Goal: Contribute content: Add original content to the website for others to see

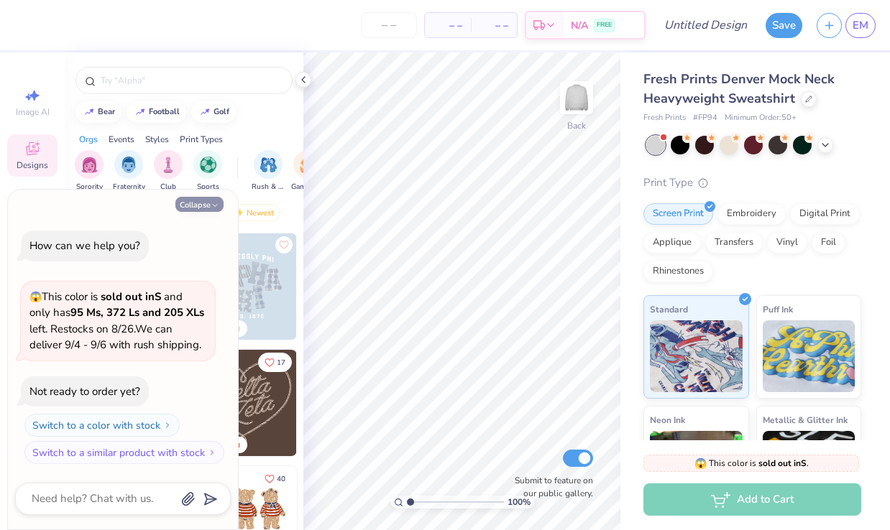
click at [218, 208] on icon "button" at bounding box center [215, 205] width 9 height 9
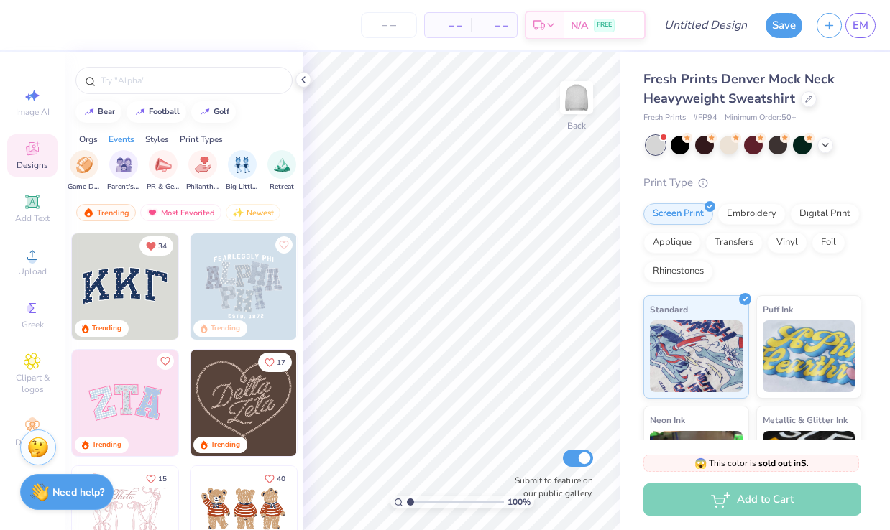
scroll to position [0, 228]
click at [193, 213] on div "Most Favorited" at bounding box center [180, 212] width 81 height 17
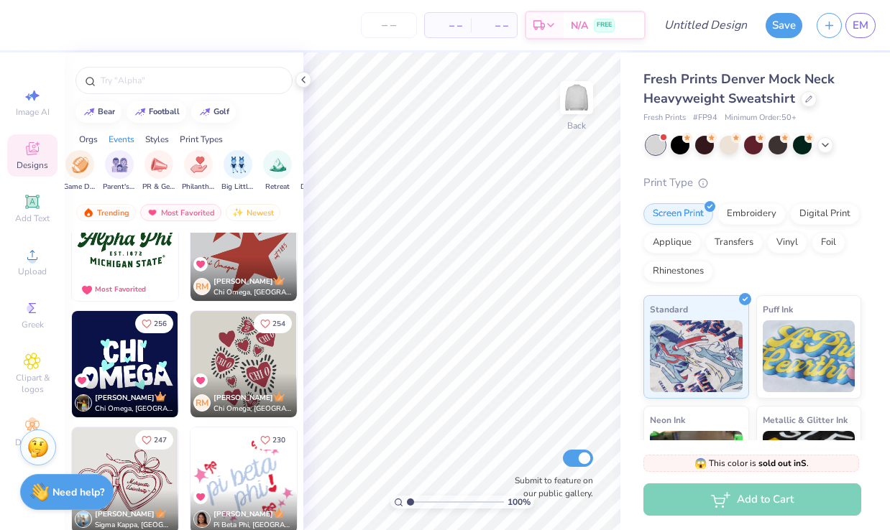
scroll to position [0, 0]
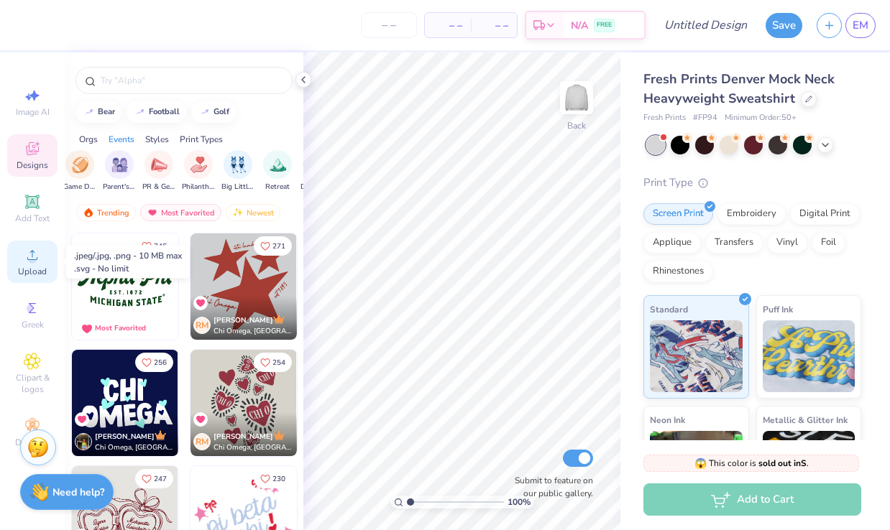
click at [30, 267] on span "Upload" at bounding box center [32, 271] width 29 height 11
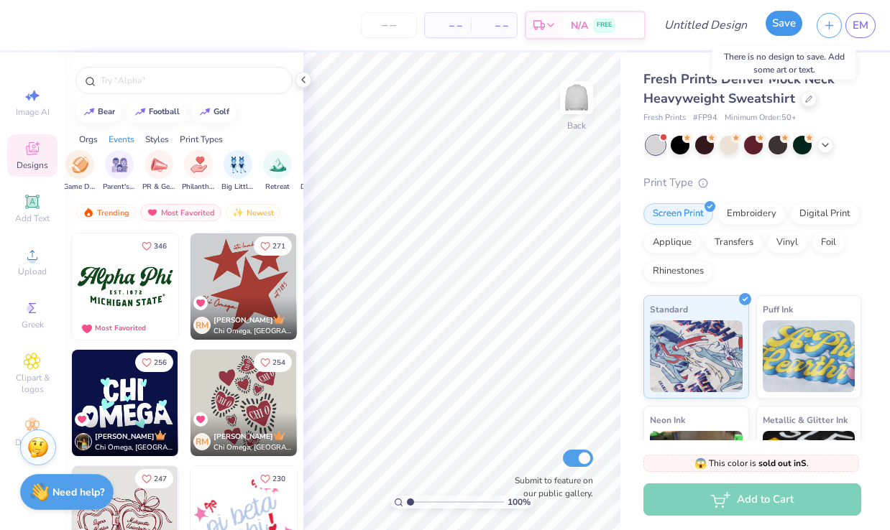
click at [796, 32] on button "Save" at bounding box center [783, 23] width 37 height 25
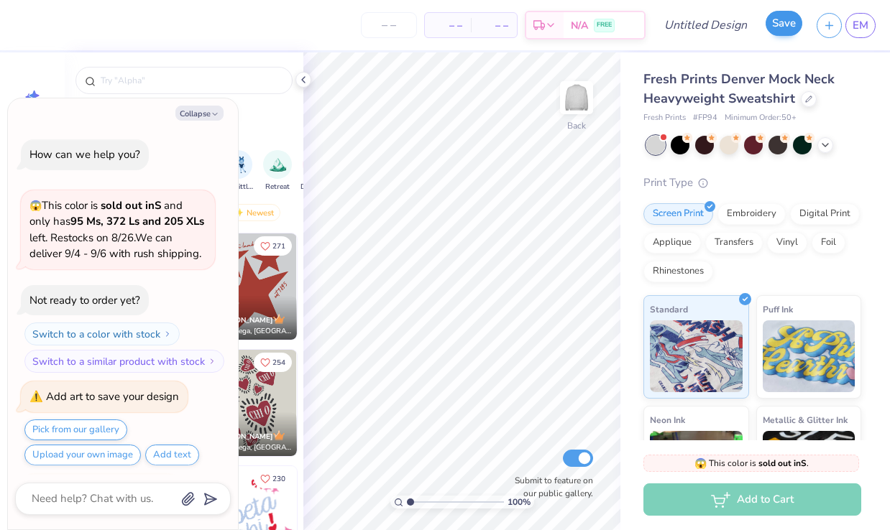
scroll to position [40, 0]
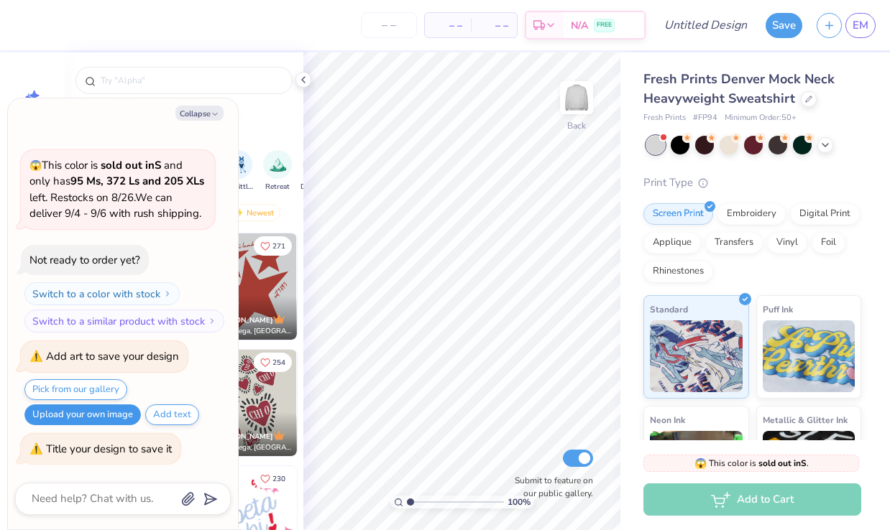
click at [109, 410] on button "Upload your own image" at bounding box center [82, 415] width 116 height 21
type textarea "x"
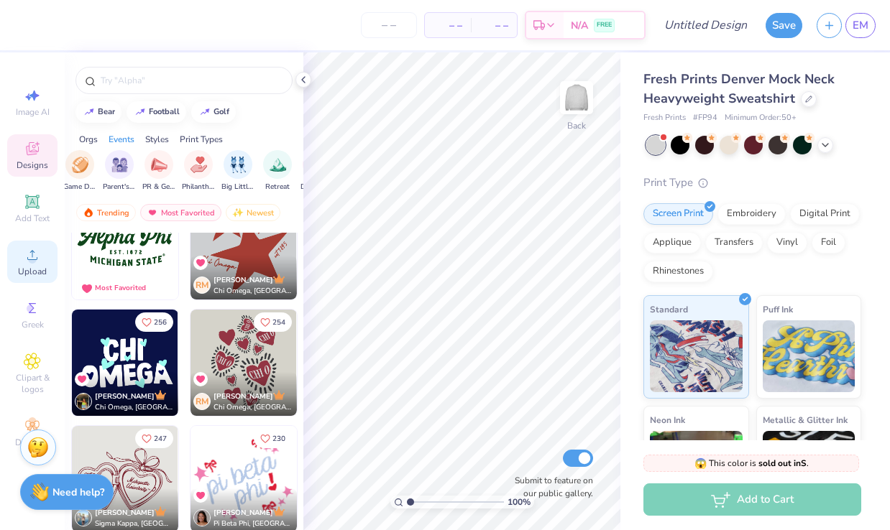
click at [42, 250] on div "Upload" at bounding box center [32, 262] width 50 height 42
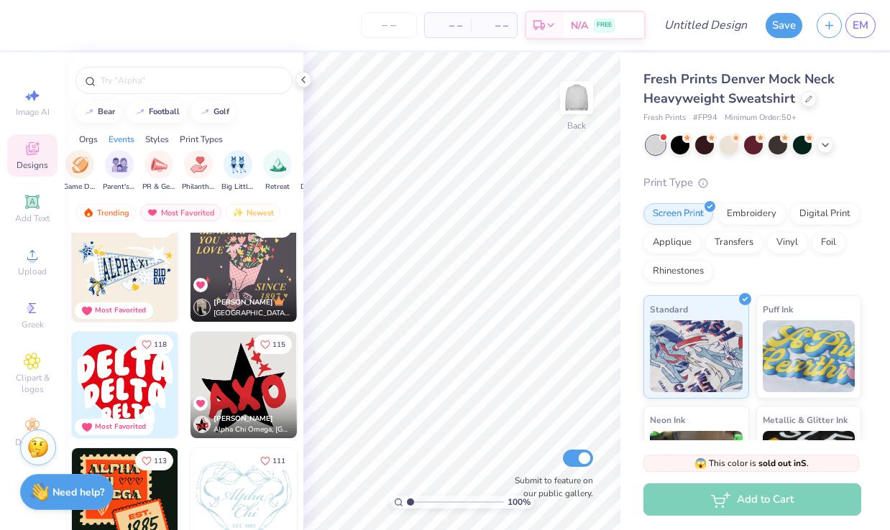
scroll to position [999, 0]
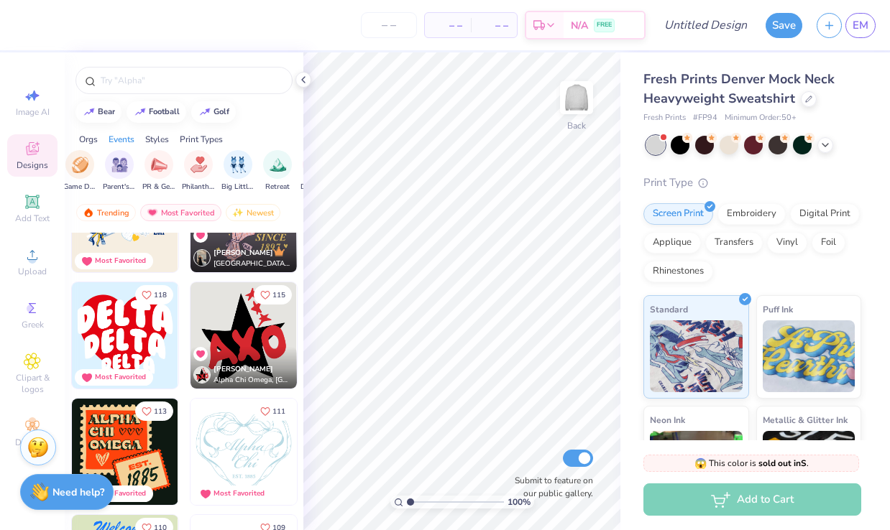
click at [129, 343] on img at bounding box center [125, 335] width 106 height 106
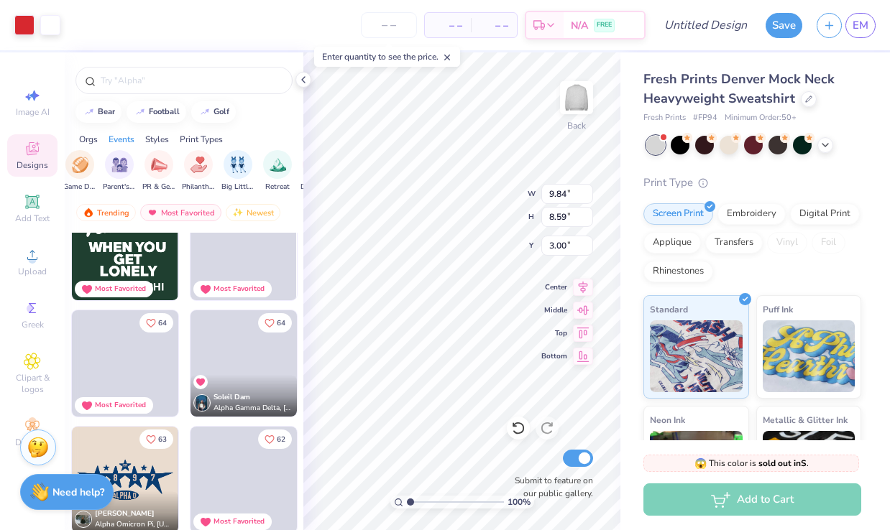
scroll to position [3490, 0]
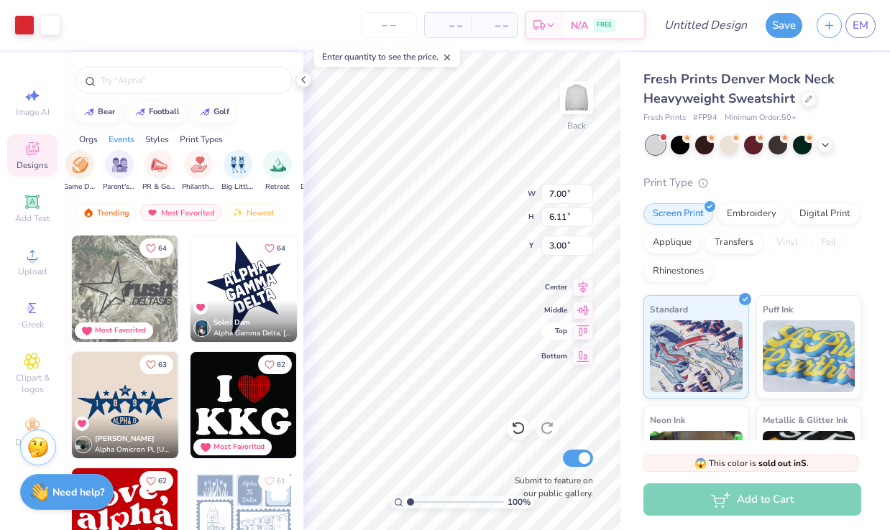
type input "7.00"
type input "6.11"
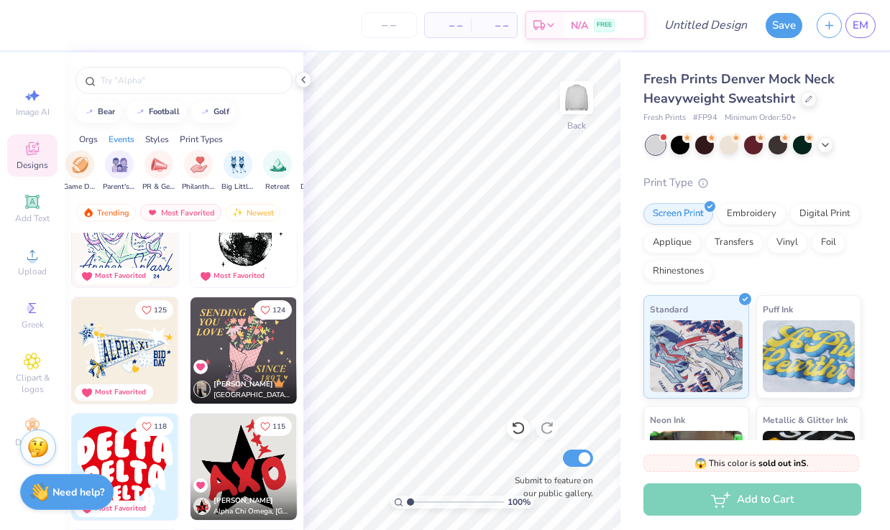
scroll to position [870, 0]
